Goal: Find specific page/section: Find specific page/section

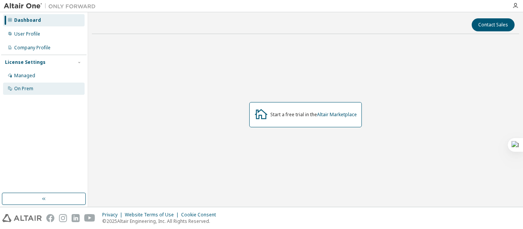
click at [29, 93] on div "On Prem" at bounding box center [44, 89] width 82 height 12
